Goal: Information Seeking & Learning: Learn about a topic

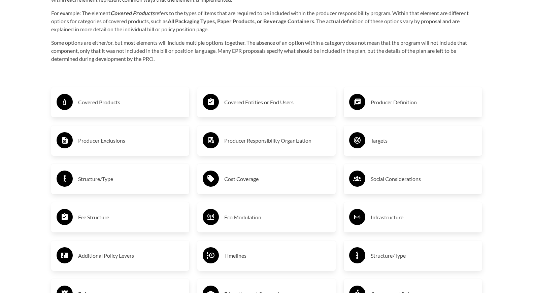
scroll to position [1111, 0]
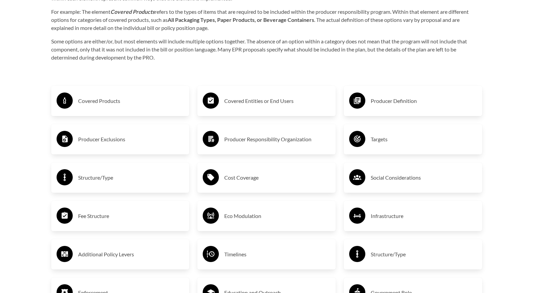
click at [225, 255] on h3 "Timelines" at bounding box center [277, 254] width 106 height 11
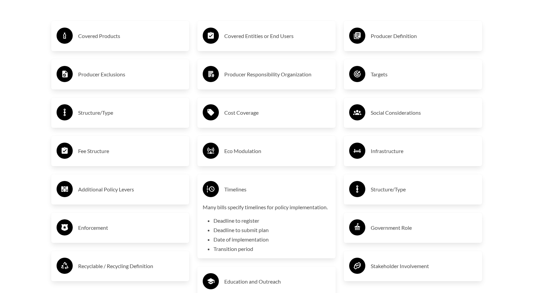
scroll to position [1176, 0]
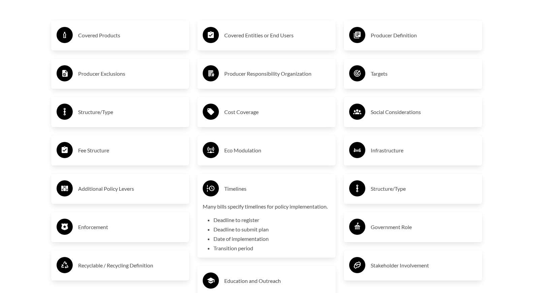
click at [233, 189] on h3 "Timelines" at bounding box center [277, 188] width 106 height 11
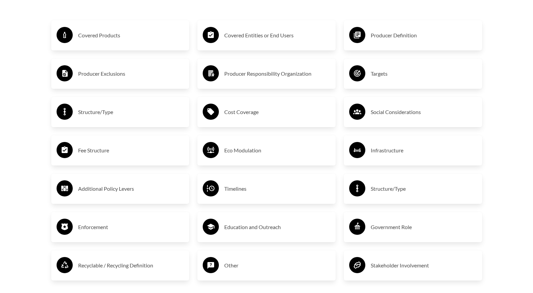
click at [152, 276] on div "Recyclable / Recycling Definition" at bounding box center [120, 265] width 138 height 30
click at [153, 267] on h3 "Recyclable / Recycling Definition" at bounding box center [131, 265] width 106 height 11
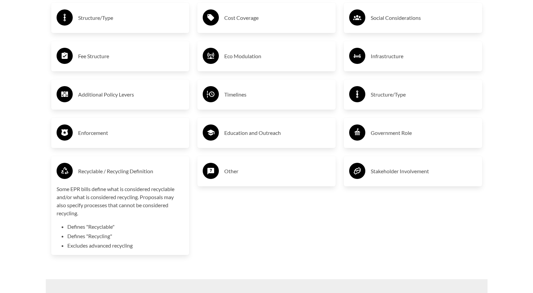
scroll to position [1271, 0]
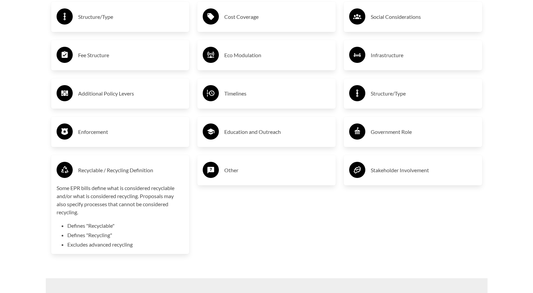
click at [142, 184] on p "Some EPR bills define what is considered recyclable and/or what is considered r…" at bounding box center [121, 200] width 128 height 32
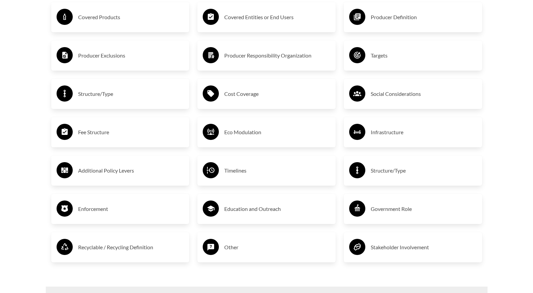
scroll to position [1192, 0]
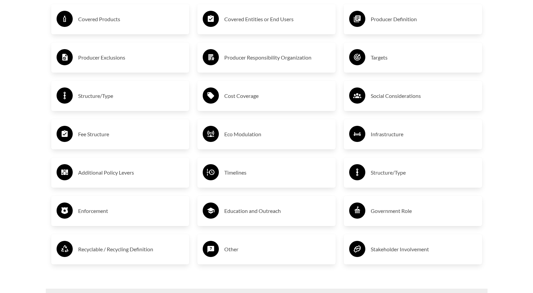
click at [399, 139] on h3 "Infrastructure" at bounding box center [423, 134] width 106 height 11
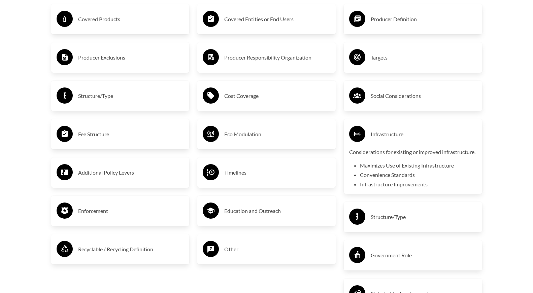
click at [399, 139] on h3 "Infrastructure" at bounding box center [423, 134] width 106 height 11
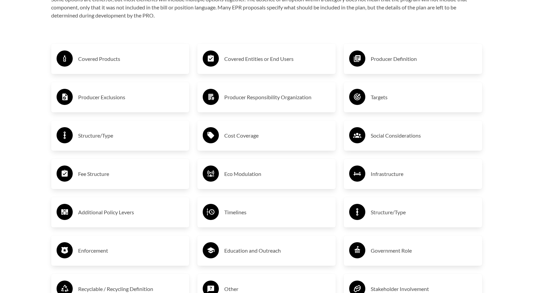
scroll to position [1150, 0]
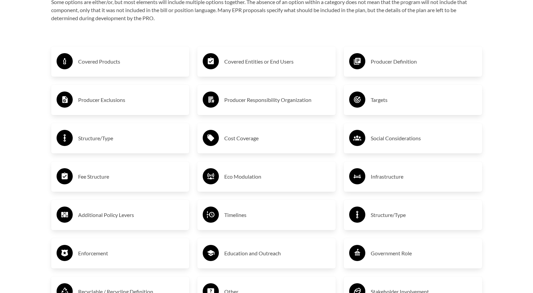
click at [396, 104] on h3 "Targets" at bounding box center [423, 100] width 106 height 11
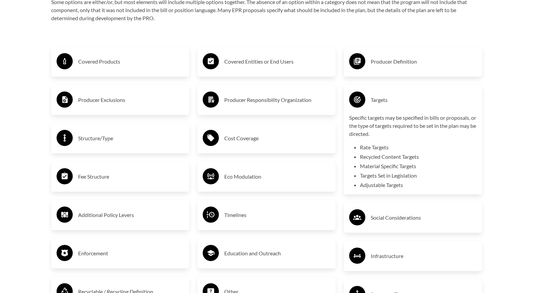
click at [396, 104] on h3 "Targets" at bounding box center [423, 100] width 106 height 11
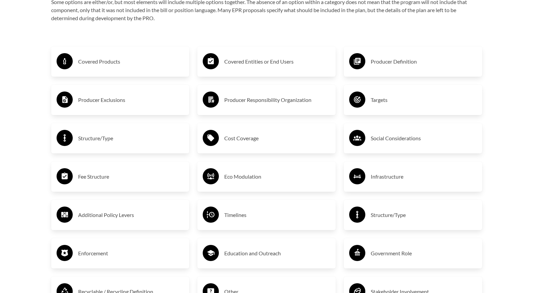
click at [392, 70] on div "Producer Definition" at bounding box center [413, 62] width 128 height 20
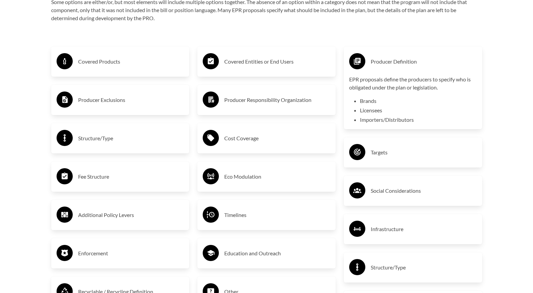
click at [392, 70] on div "Producer Definition" at bounding box center [413, 62] width 128 height 20
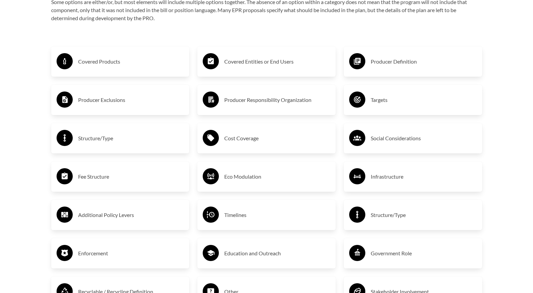
click at [136, 63] on h3 "Covered Products" at bounding box center [131, 61] width 106 height 11
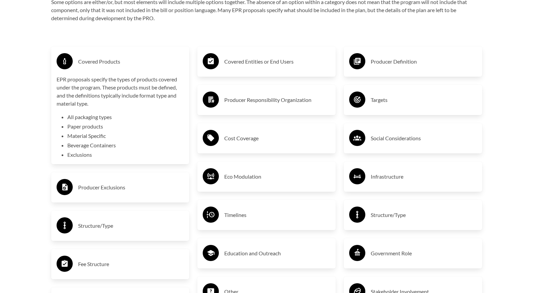
click at [136, 63] on h3 "Covered Products" at bounding box center [131, 61] width 106 height 11
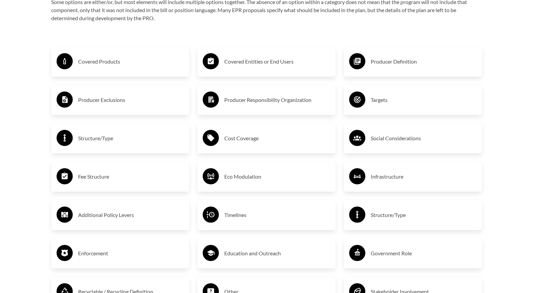
click at [237, 59] on h3 "Covered Entities or End Users" at bounding box center [277, 61] width 106 height 11
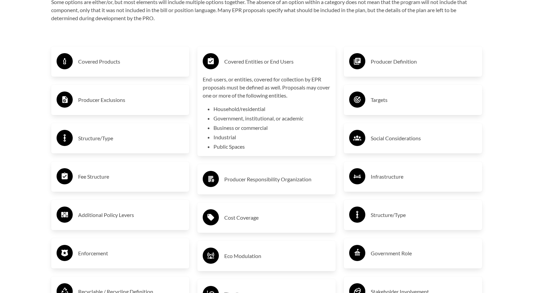
click at [237, 59] on h3 "Covered Entities or End Users" at bounding box center [277, 61] width 106 height 11
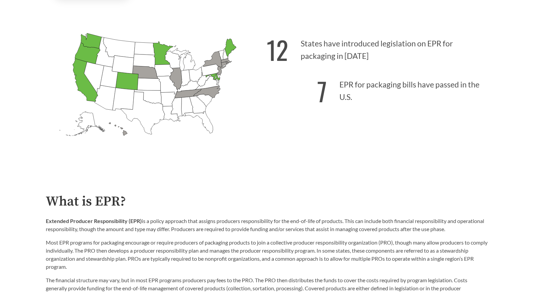
scroll to position [0, 0]
